Goal: Transaction & Acquisition: Purchase product/service

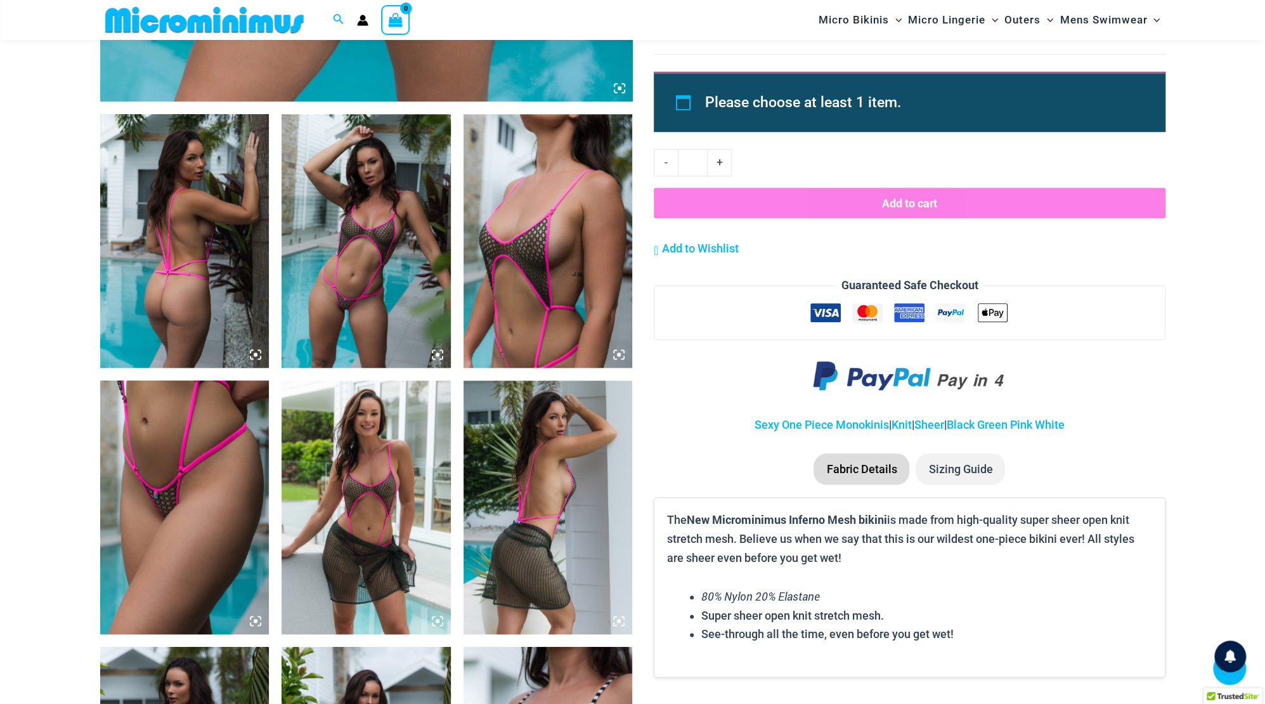
scroll to position [877, 0]
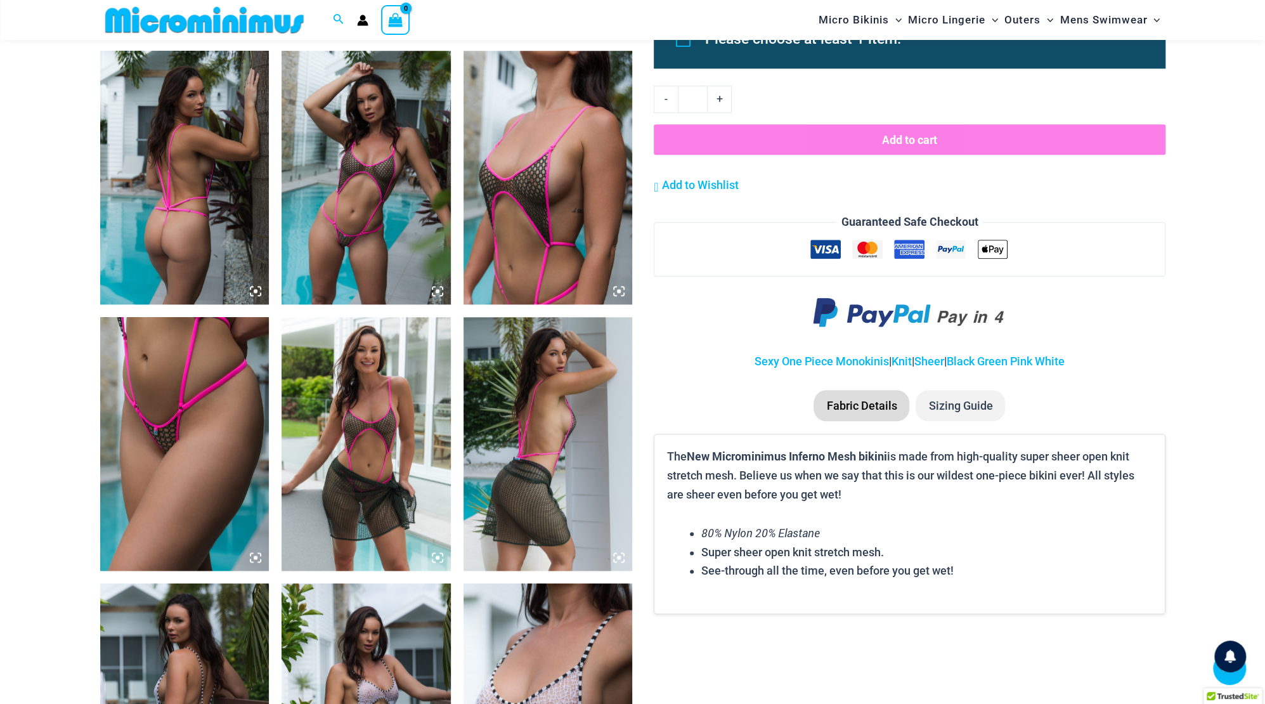
click at [360, 223] on img at bounding box center [366, 178] width 169 height 254
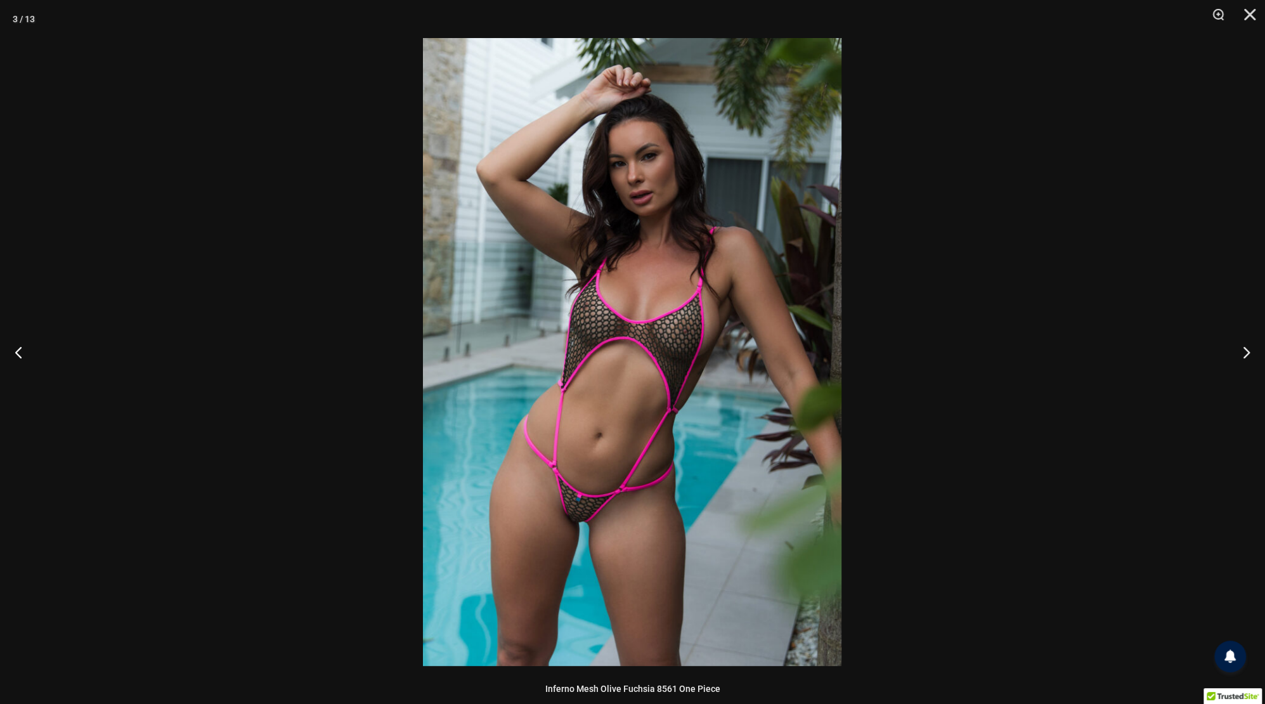
click at [542, 417] on img at bounding box center [632, 352] width 419 height 628
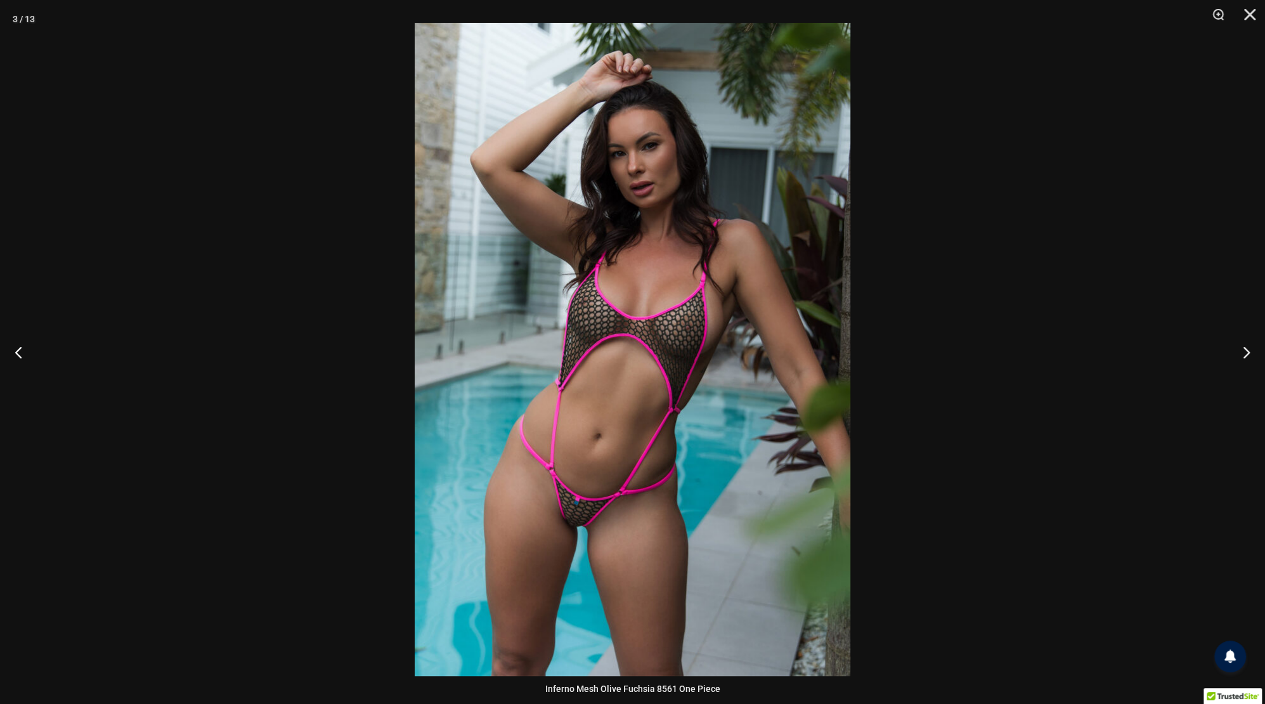
click at [1249, 360] on button "Next" at bounding box center [1242, 351] width 48 height 63
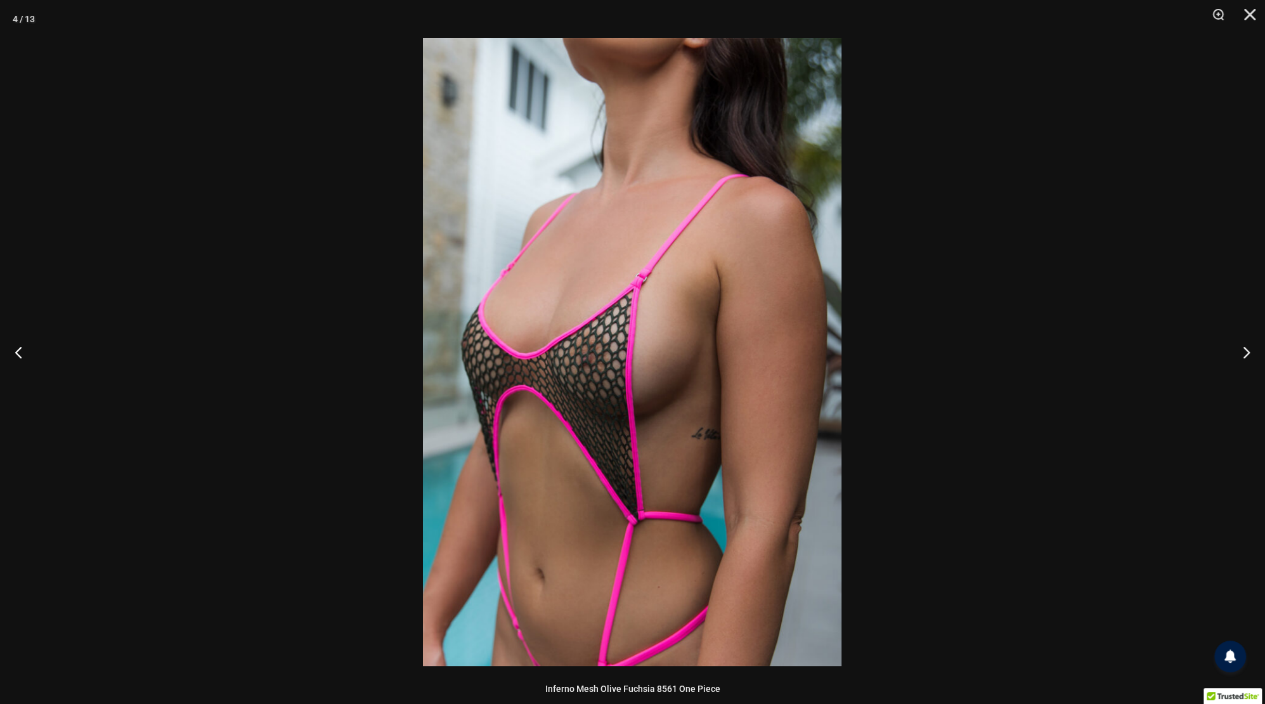
click at [1249, 360] on button "Next" at bounding box center [1242, 351] width 48 height 63
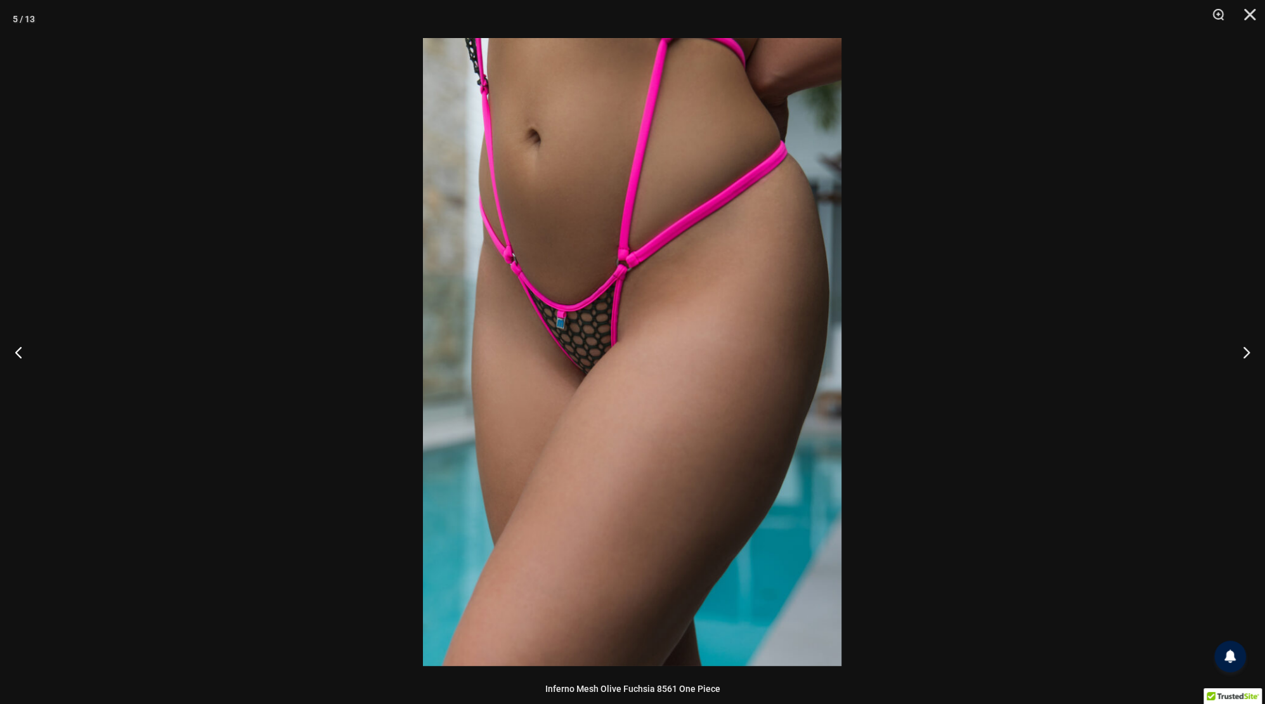
click at [1249, 360] on button "Next" at bounding box center [1242, 351] width 48 height 63
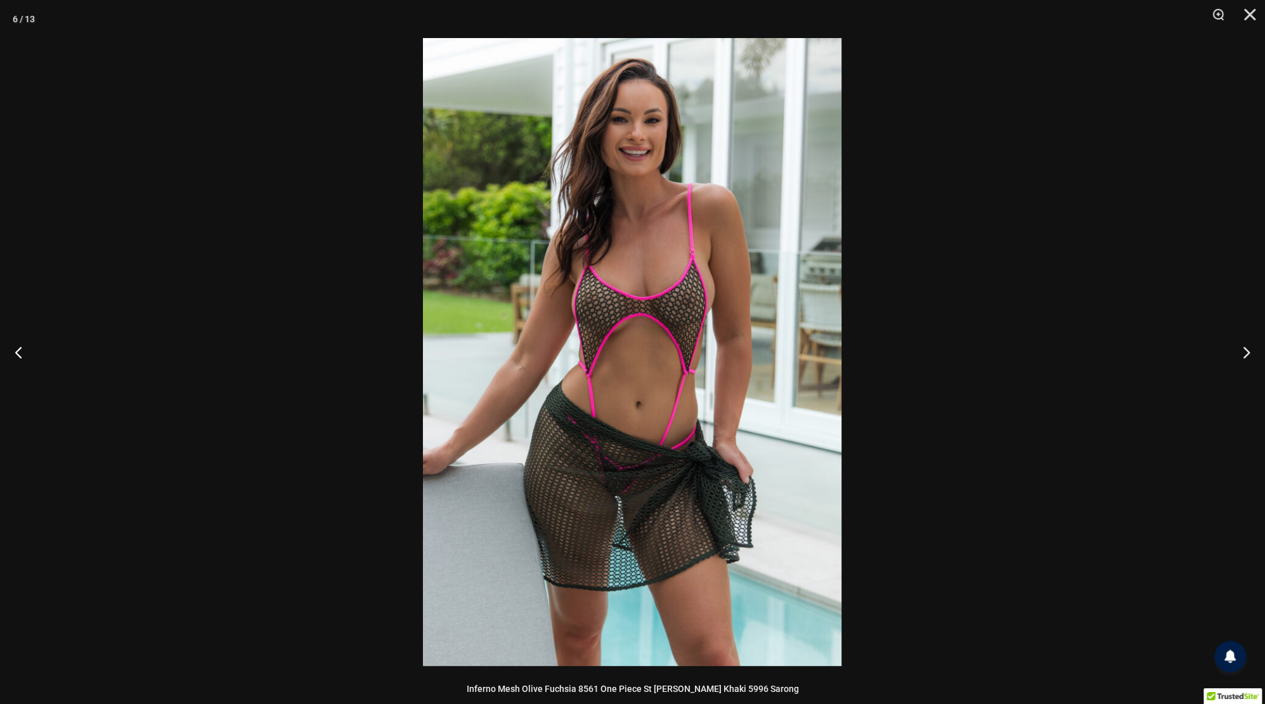
click at [1249, 360] on button "Next" at bounding box center [1242, 351] width 48 height 63
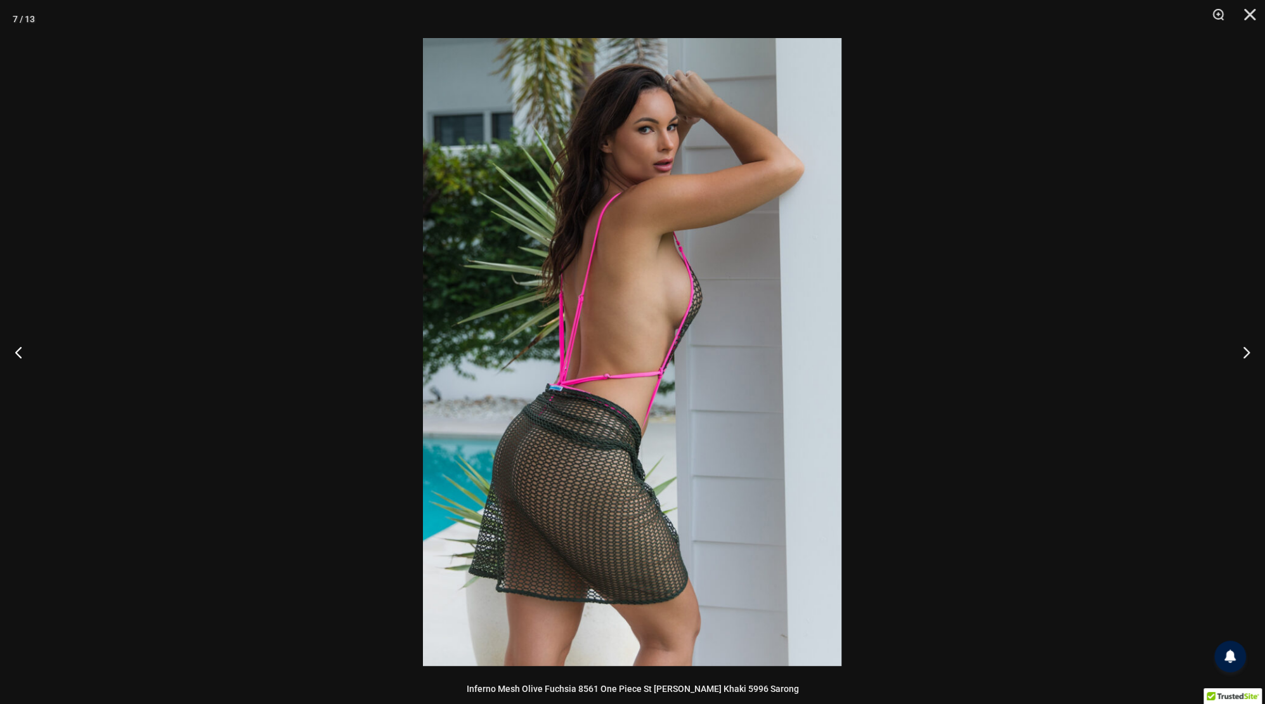
click at [1249, 360] on button "Next" at bounding box center [1242, 351] width 48 height 63
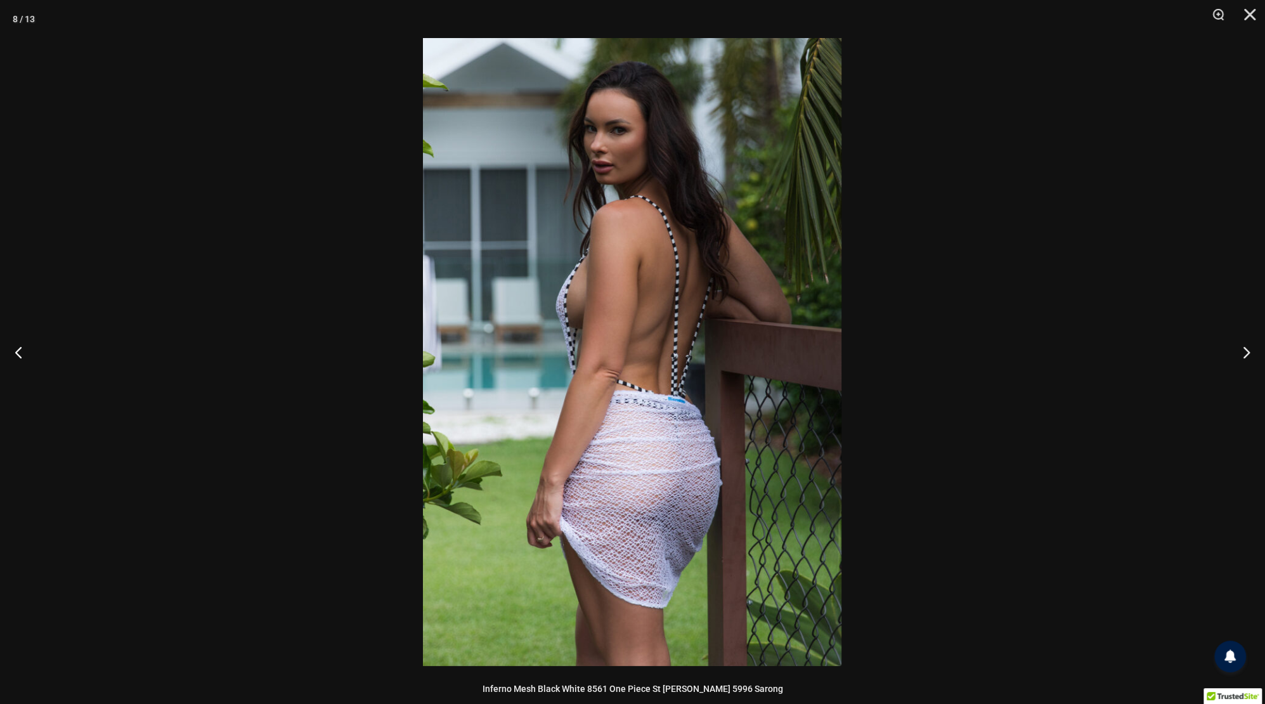
click at [1249, 360] on button "Next" at bounding box center [1242, 351] width 48 height 63
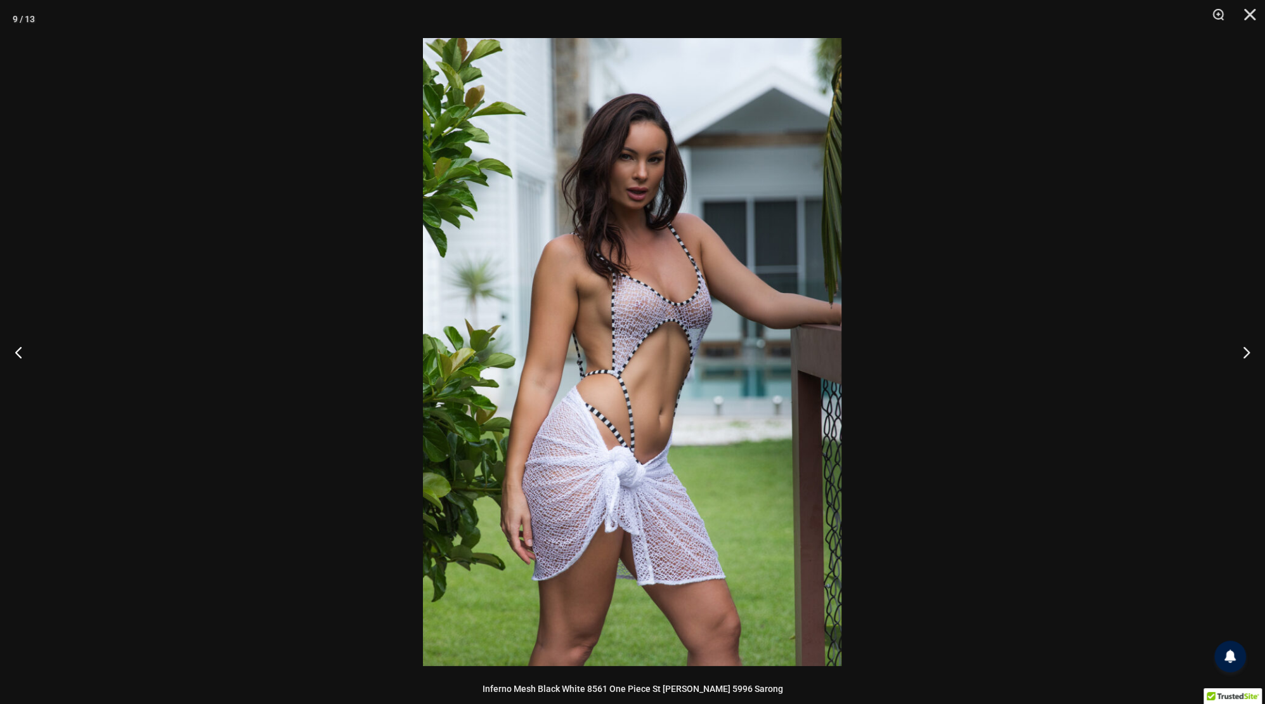
click at [1249, 360] on button "Next" at bounding box center [1242, 351] width 48 height 63
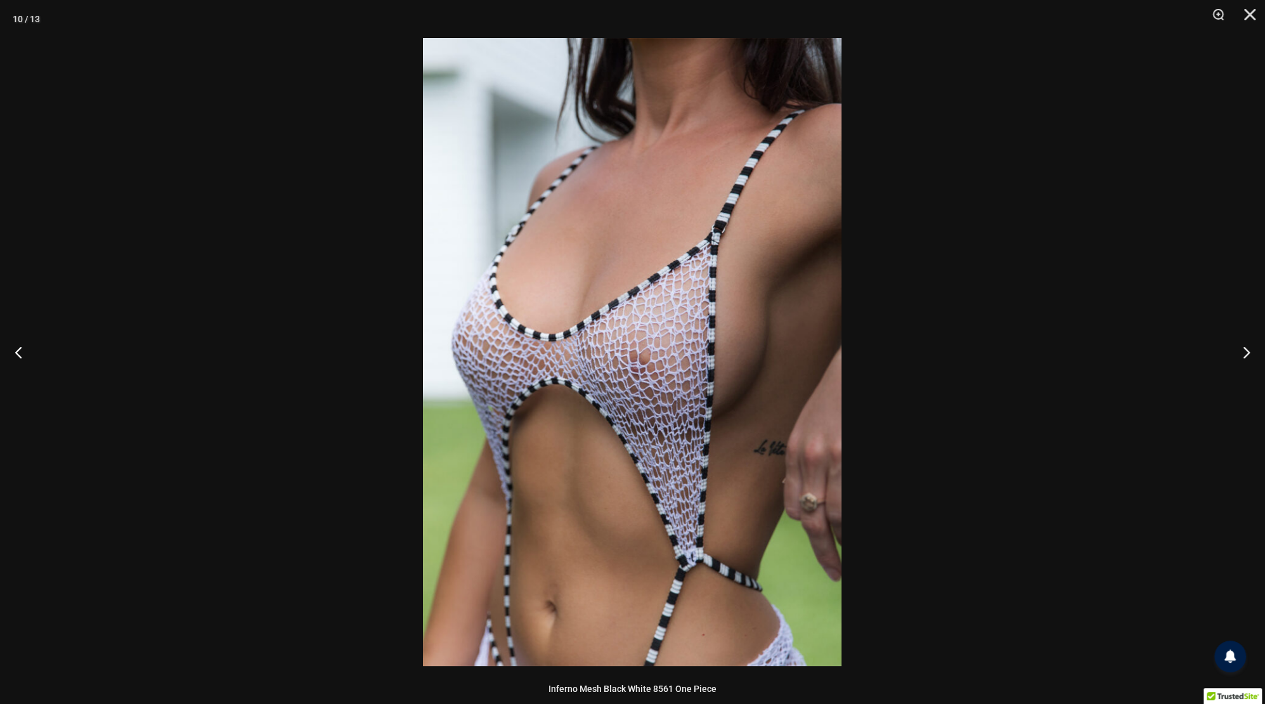
click at [1249, 360] on button "Next" at bounding box center [1242, 351] width 48 height 63
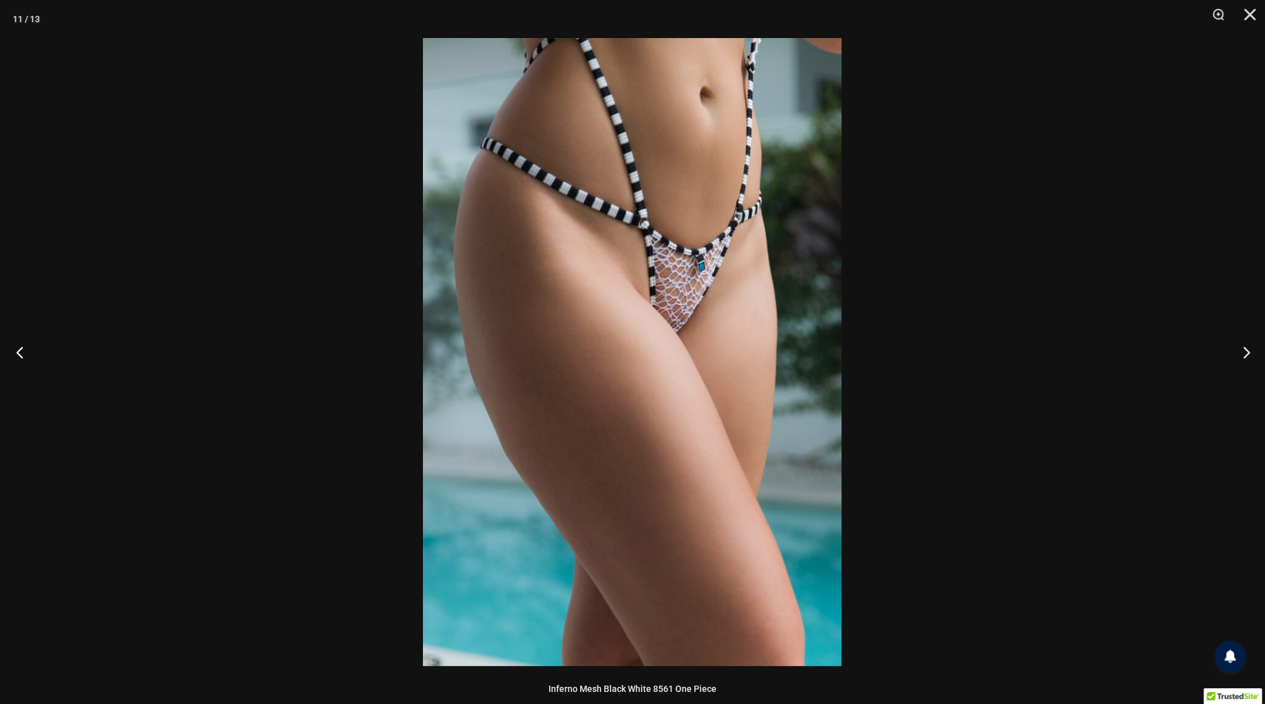
click at [18, 355] on button "Previous" at bounding box center [24, 351] width 48 height 63
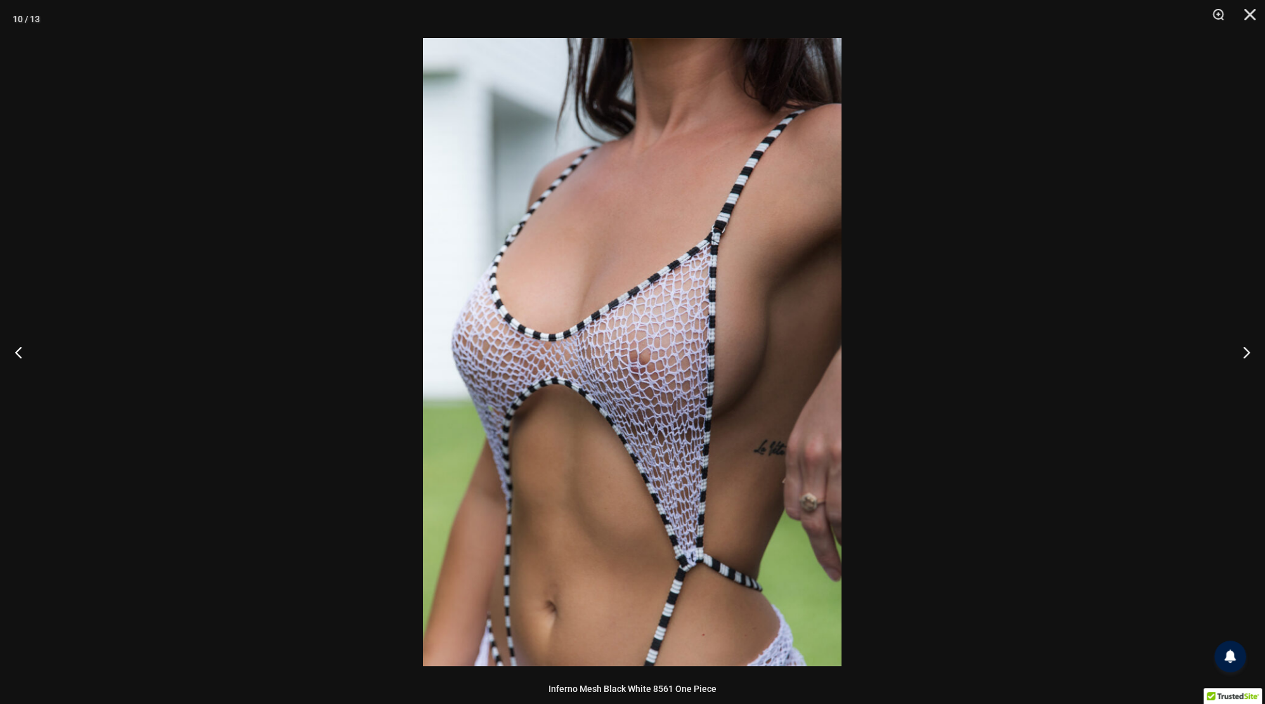
click at [649, 373] on img at bounding box center [632, 352] width 419 height 628
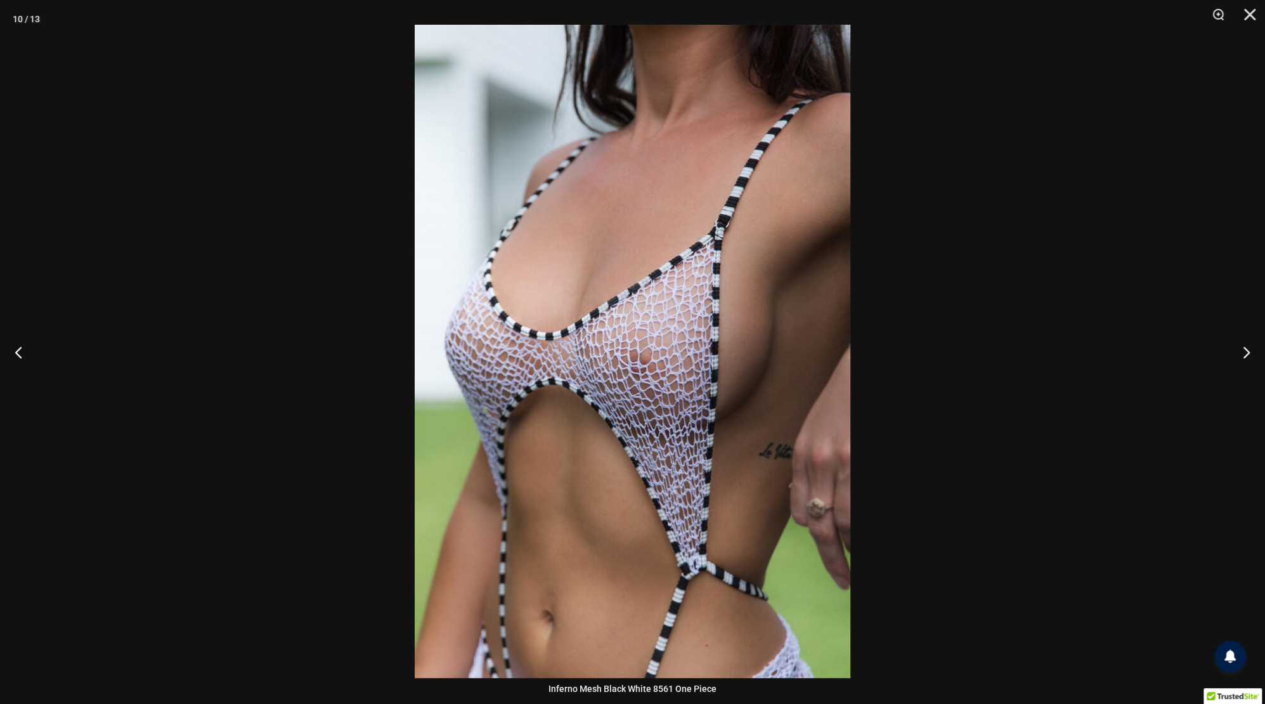
click at [1251, 356] on button "Next" at bounding box center [1242, 351] width 48 height 63
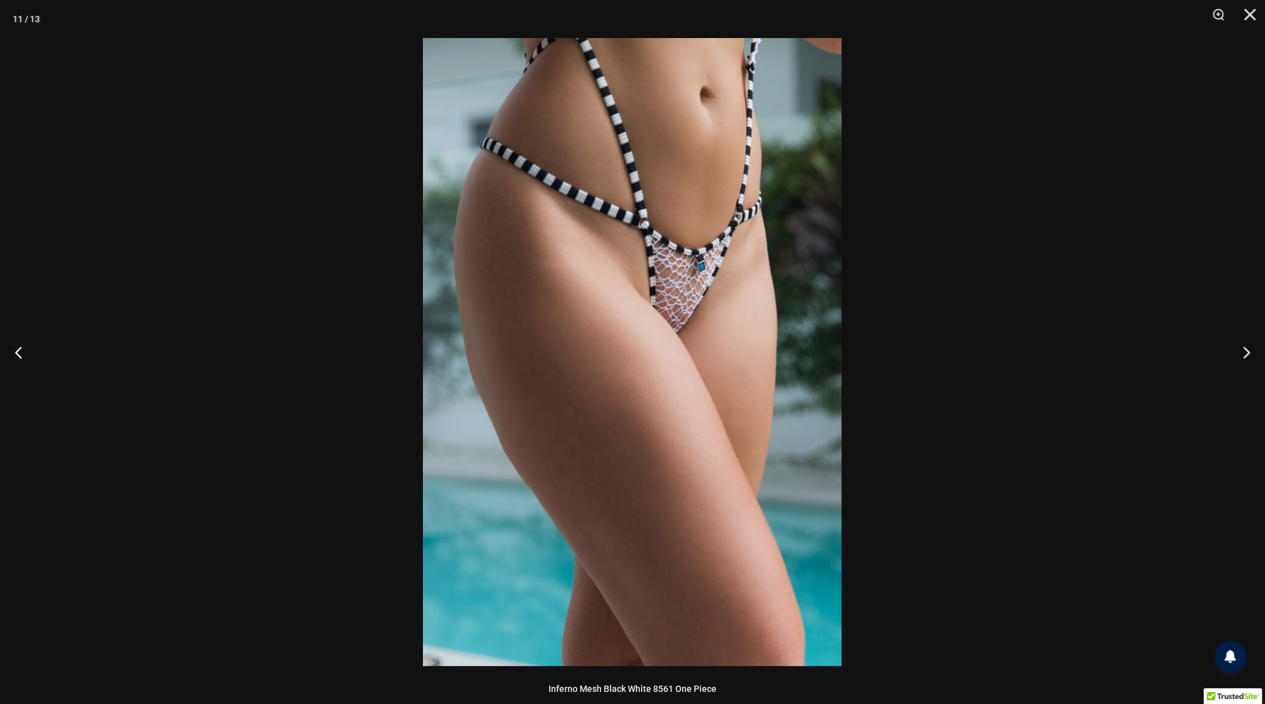
click at [1161, 365] on div at bounding box center [632, 352] width 1265 height 704
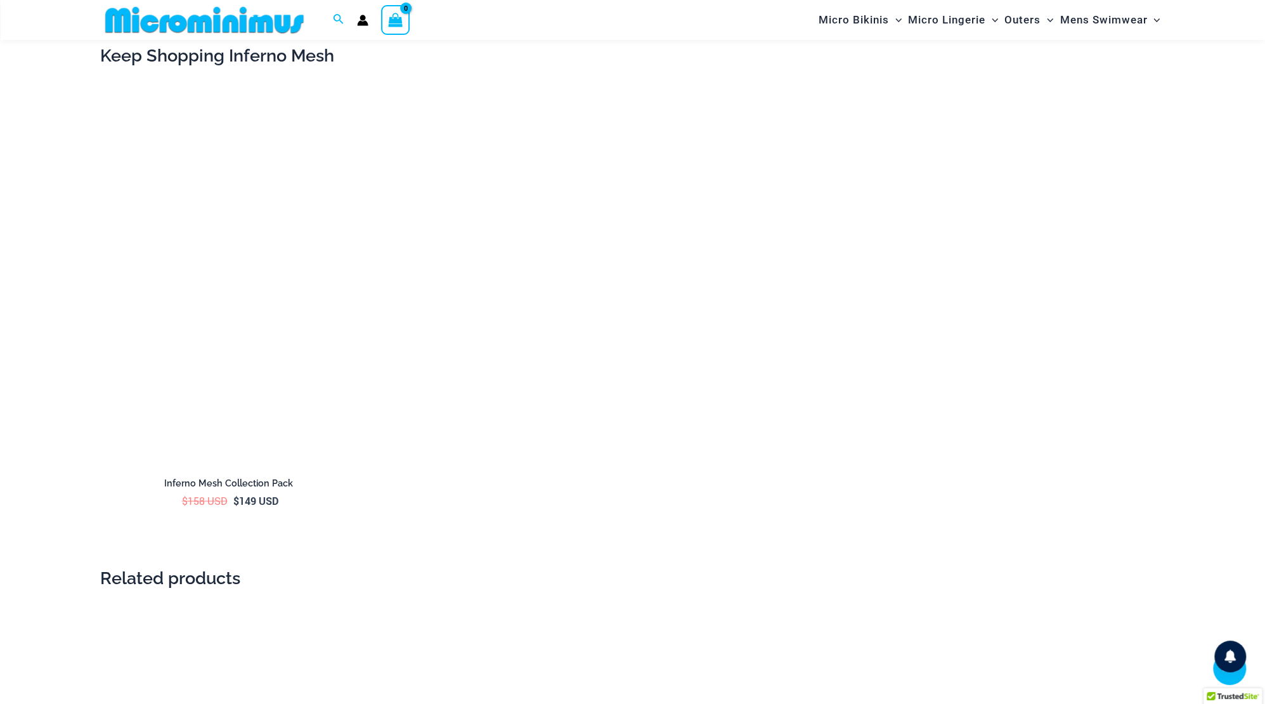
scroll to position [2208, 0]
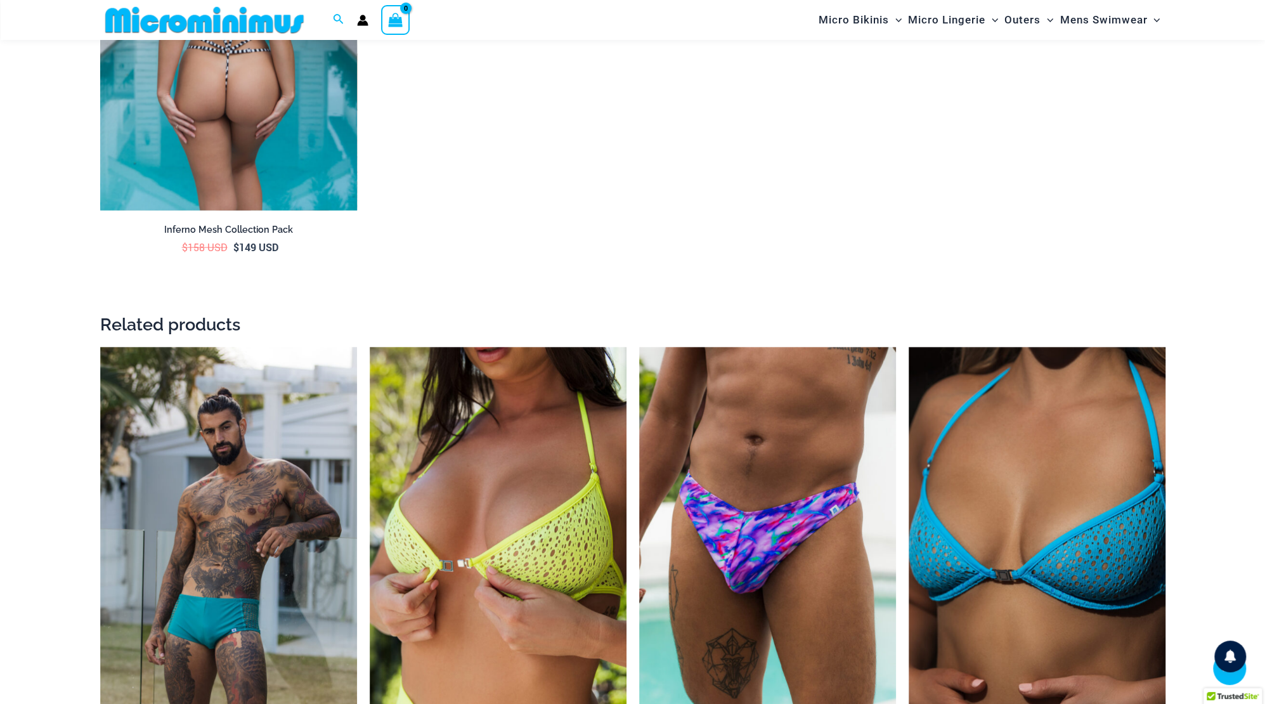
click at [231, 138] on img at bounding box center [228, 18] width 257 height 386
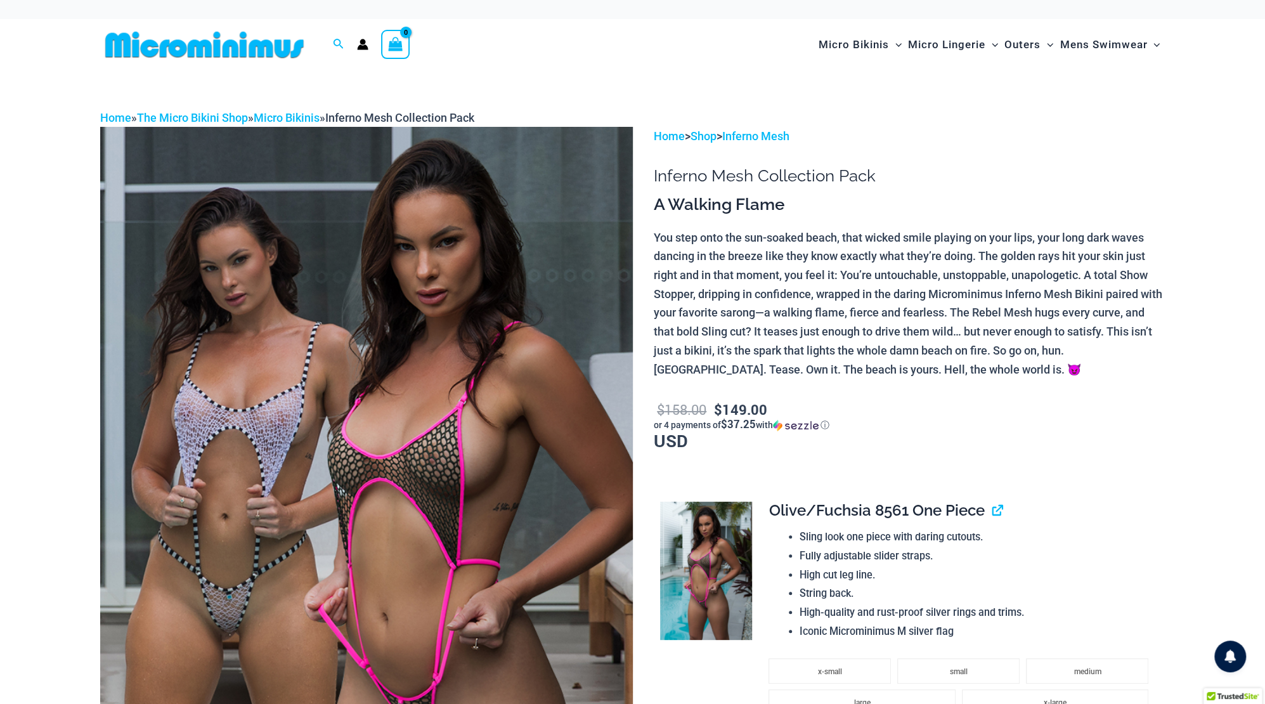
drag, startPoint x: 212, startPoint y: 580, endPoint x: 1087, endPoint y: 137, distance: 980.9
click at [1083, 141] on p "Home > Shop > Inferno Mesh" at bounding box center [909, 136] width 511 height 19
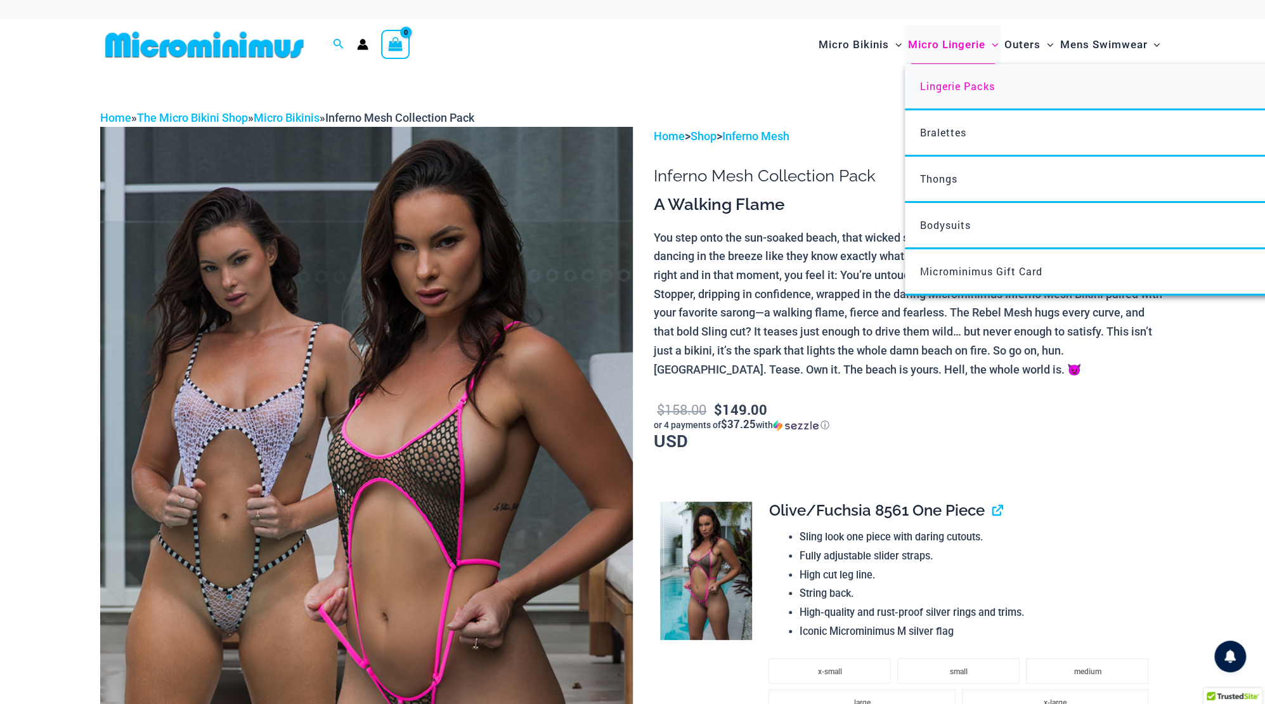
click at [947, 85] on span "Lingerie Packs" at bounding box center [957, 85] width 75 height 13
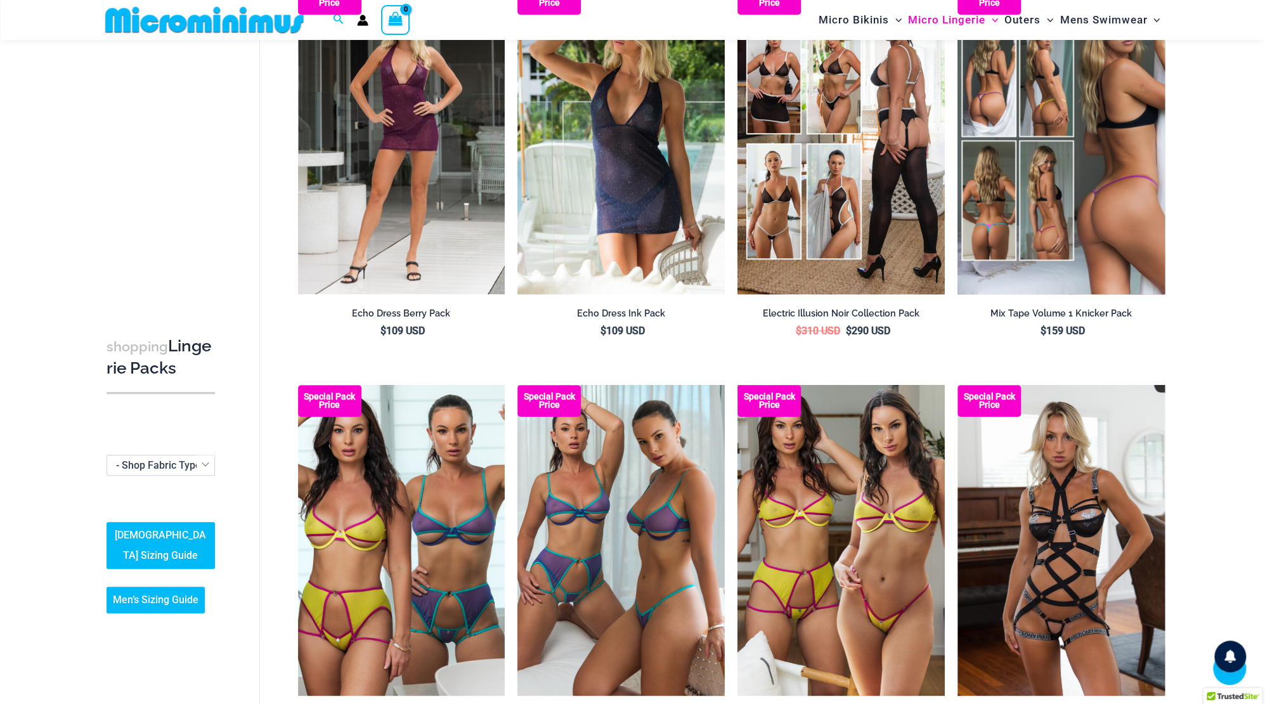
scroll to position [686, 0]
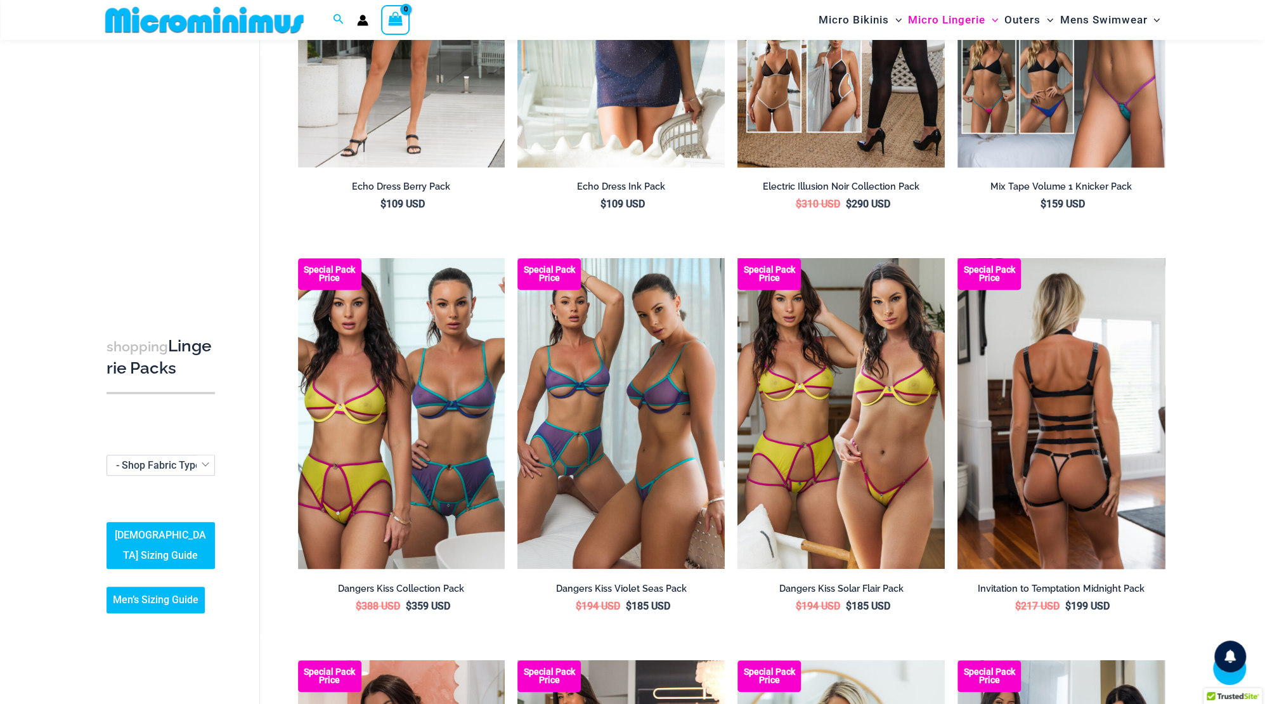
click at [1066, 414] on img at bounding box center [1061, 413] width 207 height 311
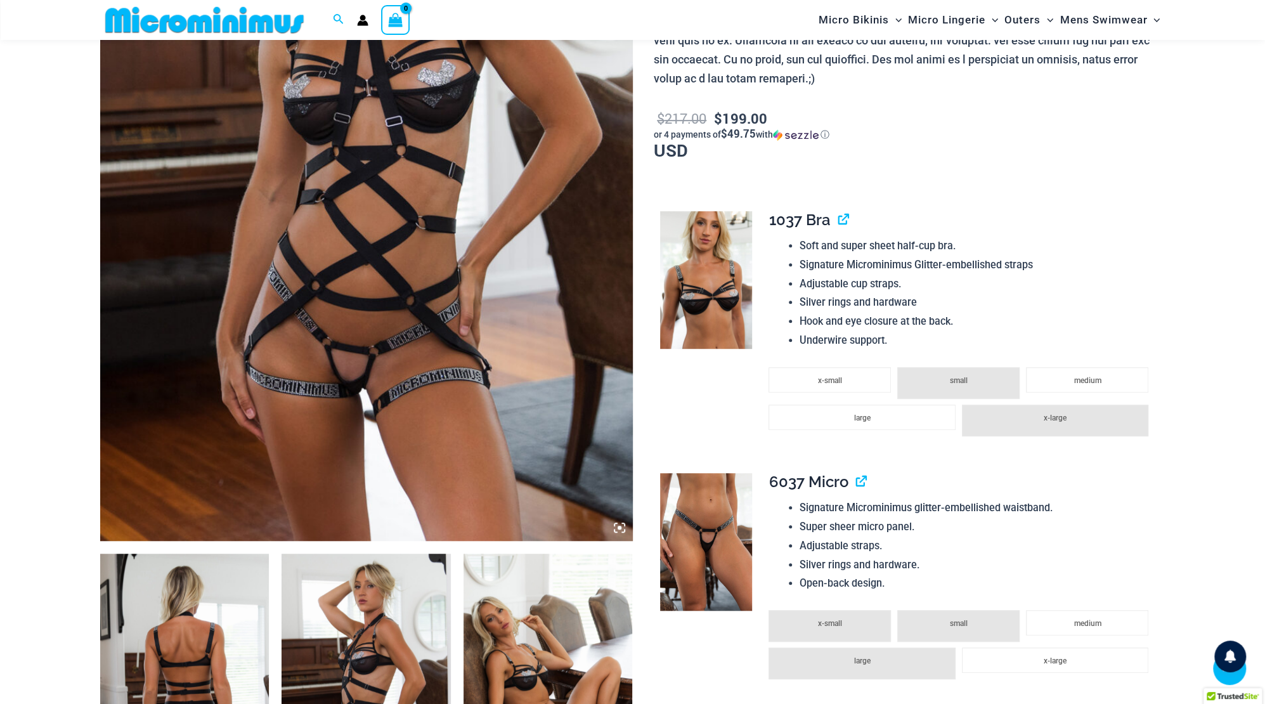
scroll to position [564, 0]
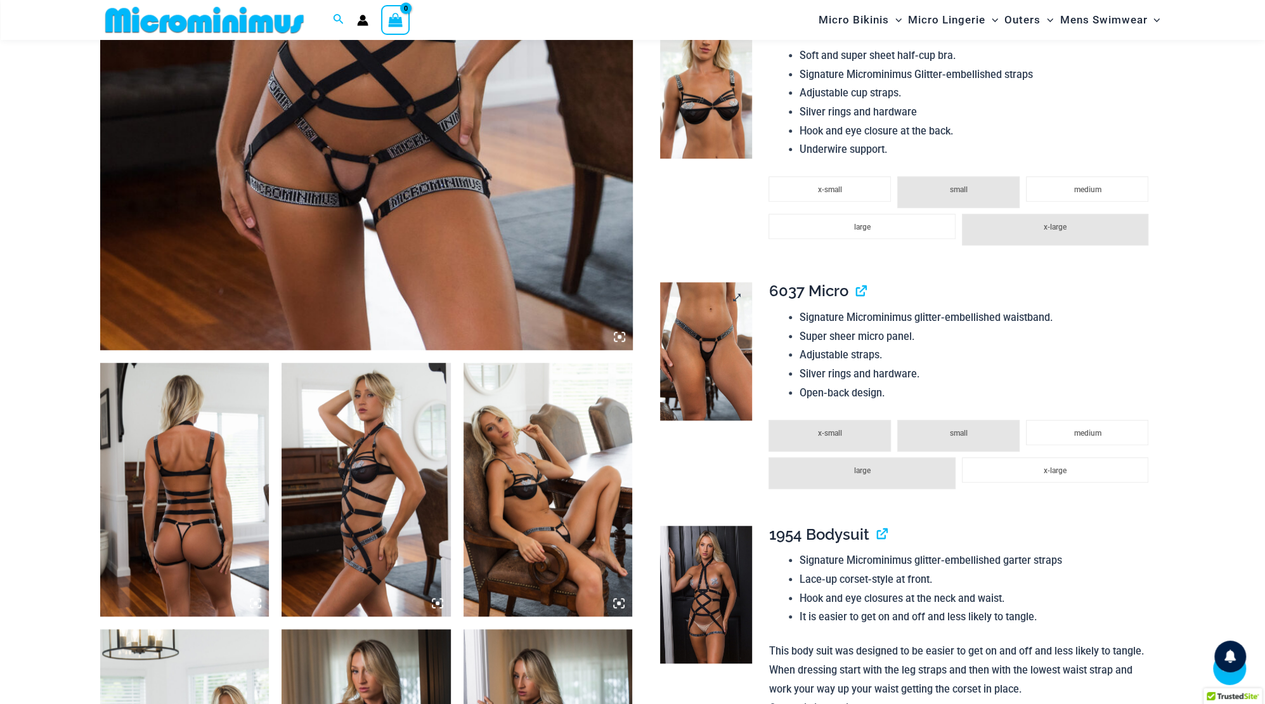
click at [705, 369] on img at bounding box center [706, 351] width 92 height 138
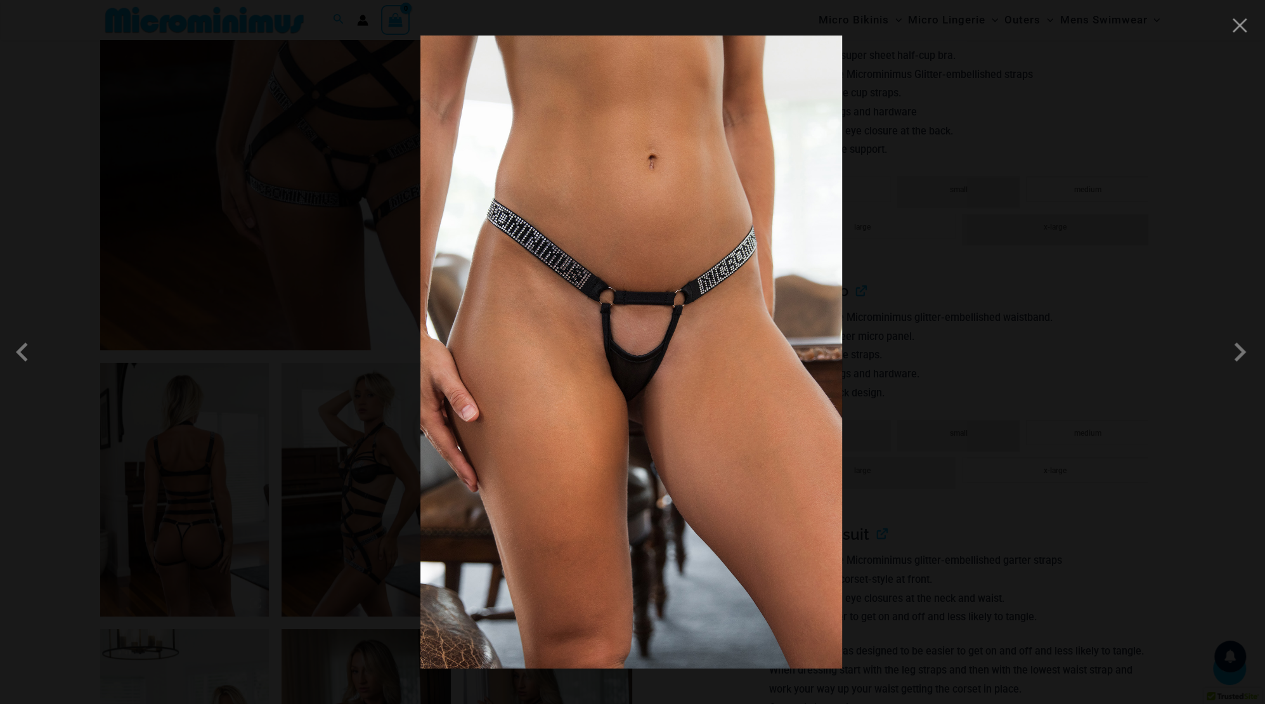
click at [1099, 410] on div at bounding box center [632, 352] width 1265 height 704
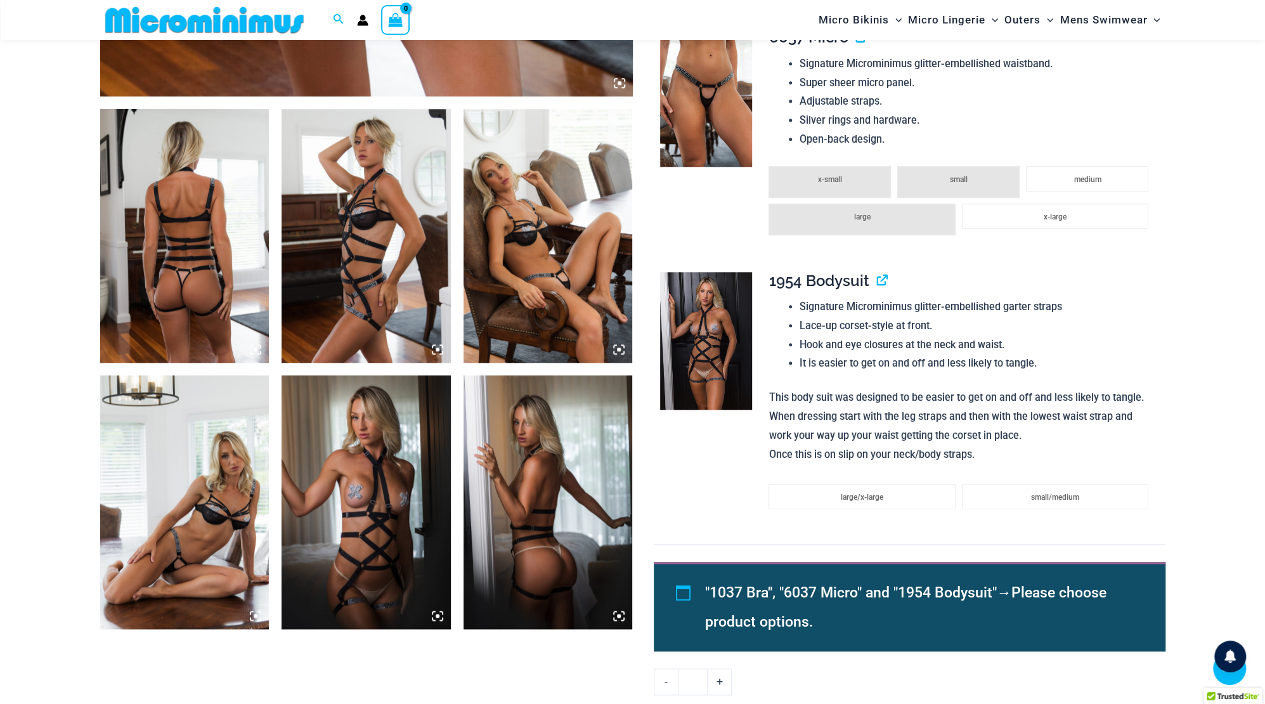
scroll to position [945, 0]
